Goal: Transaction & Acquisition: Obtain resource

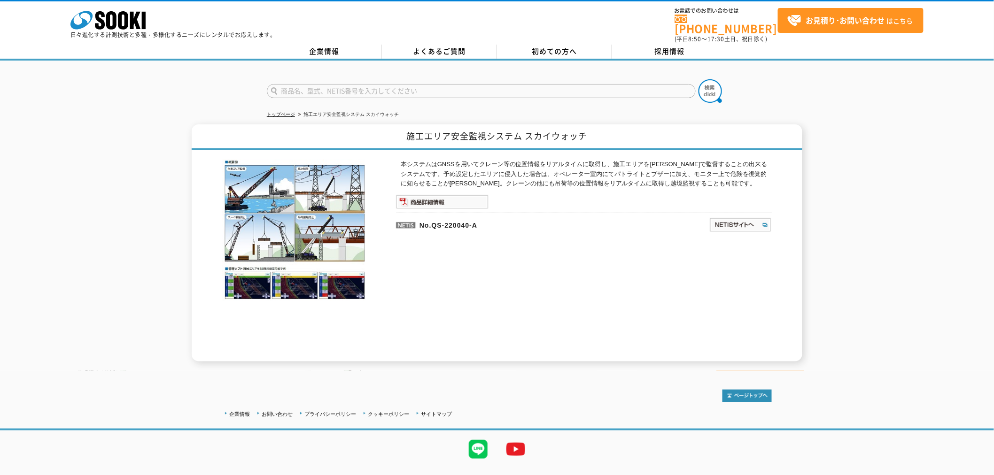
click at [310, 204] on img at bounding box center [295, 230] width 146 height 141
click at [322, 207] on img at bounding box center [295, 230] width 146 height 141
click at [322, 205] on img at bounding box center [295, 230] width 146 height 141
click at [322, 202] on img at bounding box center [295, 230] width 146 height 141
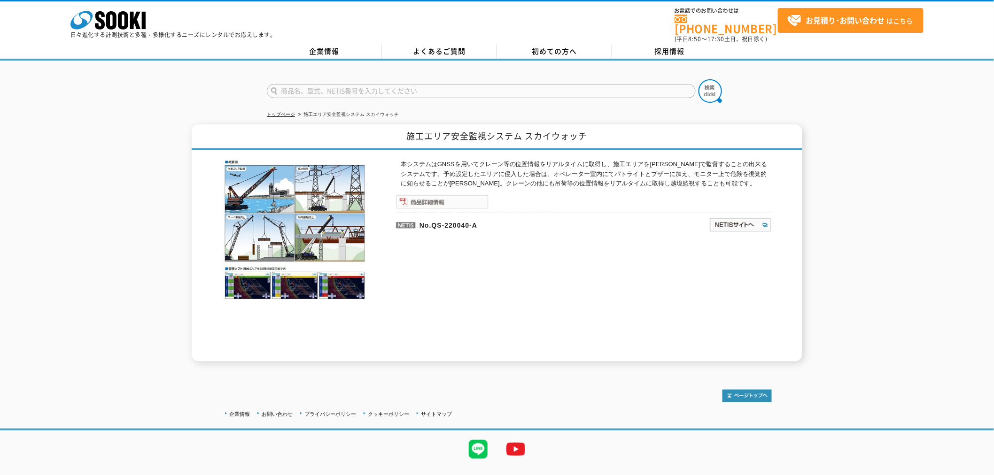
click at [451, 196] on img at bounding box center [442, 202] width 93 height 14
